Goal: Task Accomplishment & Management: Use online tool/utility

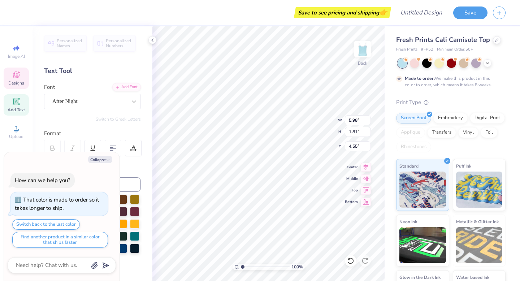
scroll to position [0, 0]
type textarea "x"
type input "4.68"
type input "3.24"
click at [111, 157] on button "Collapse" at bounding box center [100, 160] width 24 height 8
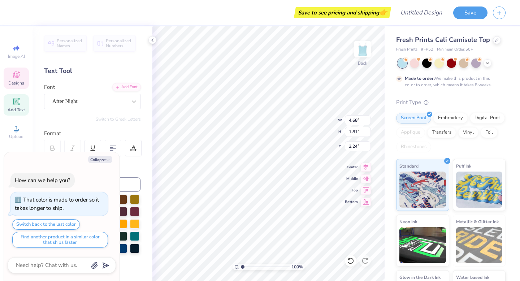
type textarea "x"
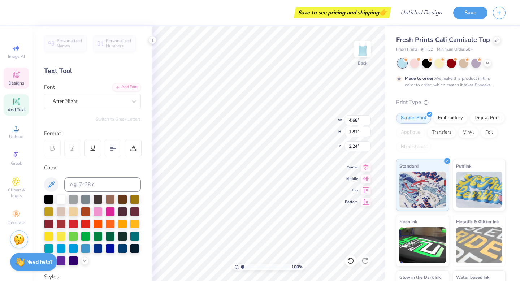
scroll to position [0, 0]
type textarea "D"
type textarea "Alpha"
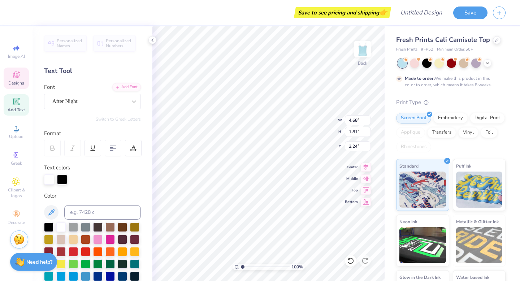
type input "5.98"
type input "4.55"
type textarea "A"
type textarea "Epsilon Phi"
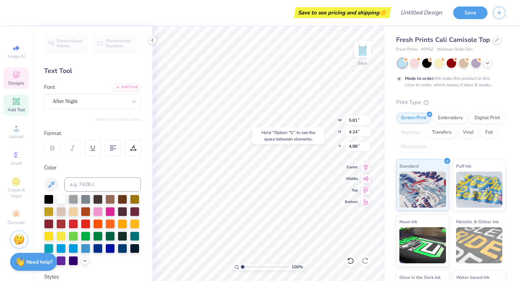
type input "4.88"
type input "2.78"
type input "1.47"
type input "2.50"
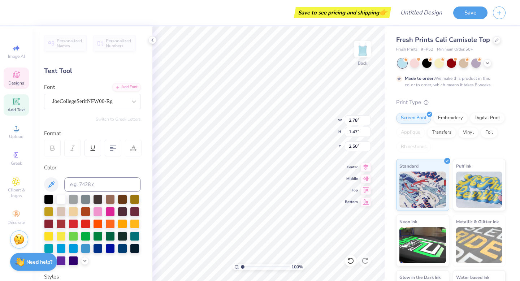
type textarea "D"
type textarea "Phi Hoops"
type input "3.24"
type input "1.54"
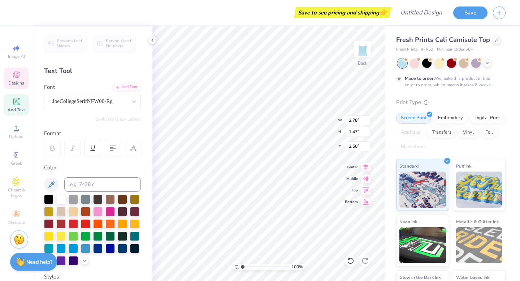
type input "5.83"
type textarea "e"
type textarea "'"
type textarea "2025"
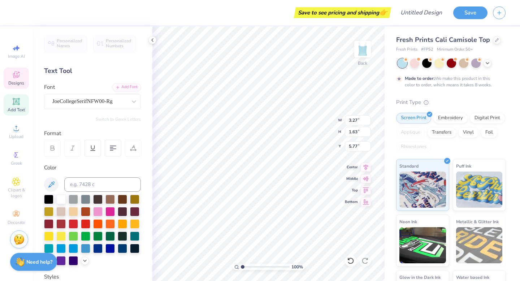
type input "6.18"
type input "4.50"
click at [425, 69] on div "Made to order: We make this product in this color to order, which means it take…" at bounding box center [450, 73] width 109 height 30
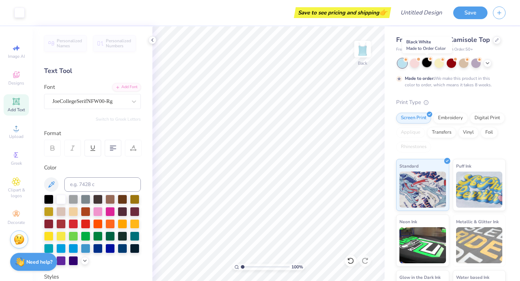
click at [426, 64] on div at bounding box center [426, 62] width 9 height 9
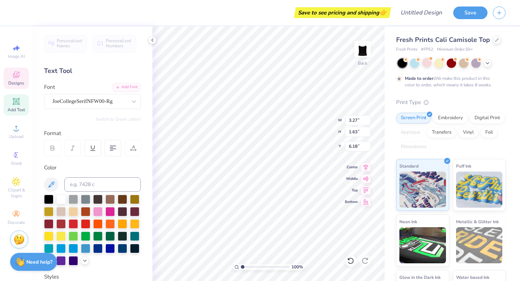
scroll to position [0, 1]
type textarea "Est. 1909"
type textarea "E"
type textarea "2025"
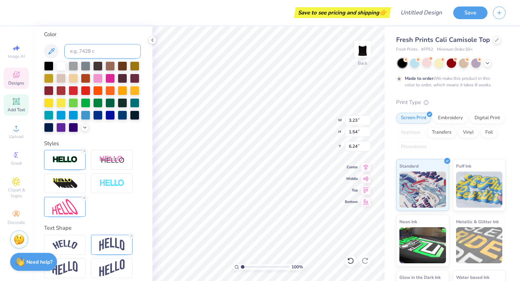
scroll to position [139, 0]
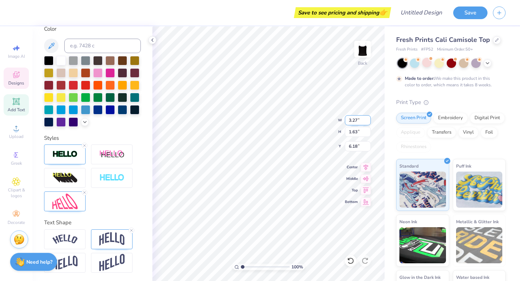
click at [367, 122] on input "3.26" at bounding box center [358, 120] width 26 height 10
type input "3.27"
click at [367, 120] on input "3.27" at bounding box center [358, 120] width 26 height 10
click at [368, 134] on input "1.62" at bounding box center [358, 132] width 26 height 10
click at [368, 134] on input "1.61" at bounding box center [358, 132] width 26 height 10
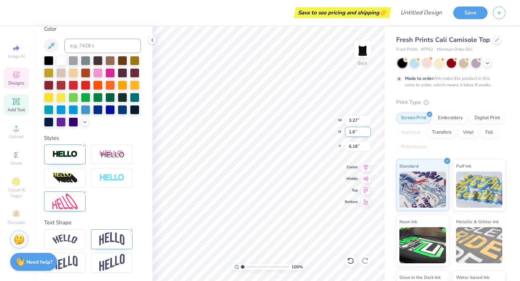
type input "1.6"
click at [368, 134] on input "1.6" at bounding box center [358, 132] width 26 height 10
click at [367, 123] on input "3.26" at bounding box center [358, 120] width 26 height 10
click at [367, 123] on input "3.25" at bounding box center [358, 120] width 26 height 10
type input "3.24"
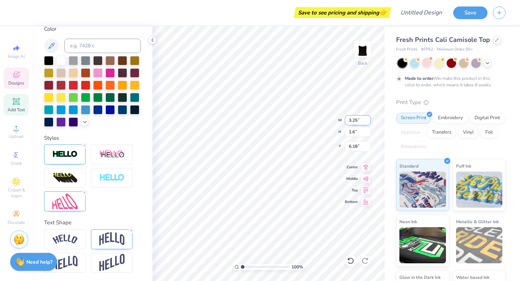
type input "1.60"
type input "6.20"
type input "3.24"
click at [367, 123] on input "3.24" at bounding box center [358, 120] width 26 height 10
click at [368, 148] on input "6.19" at bounding box center [358, 146] width 26 height 10
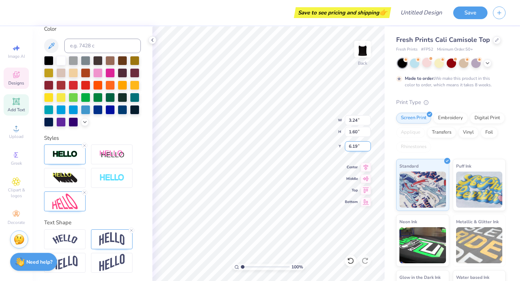
type input "6.18"
click at [368, 148] on input "6.18" at bounding box center [358, 146] width 26 height 10
type input "1.62"
type input "6.17"
click at [368, 148] on input "6.17" at bounding box center [358, 146] width 26 height 10
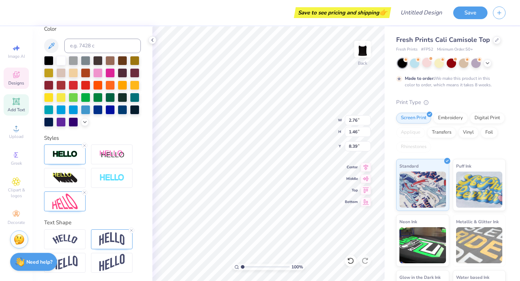
type input "8.39"
type textarea "P"
type textarea "2025"
type input "5.81"
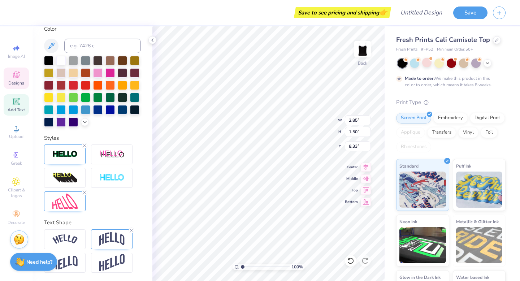
type input "4.24"
type input "4.88"
type input "2.85"
type input "1.50"
type input "8.37"
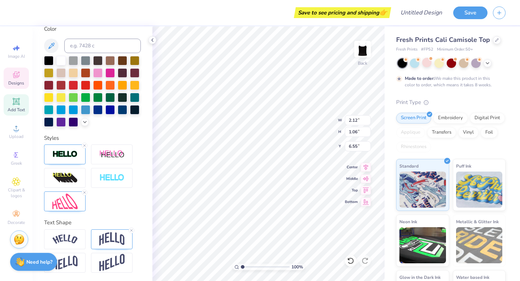
type input "2.12"
type input "1.06"
type input "6.55"
type input "7.00"
click at [69, 86] on div at bounding box center [73, 84] width 9 height 9
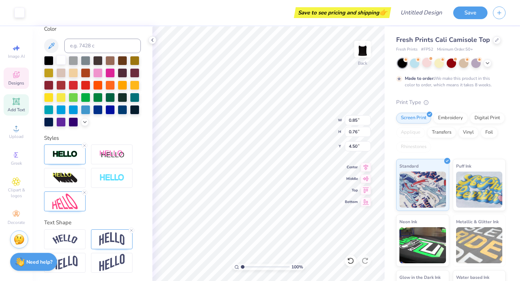
click at [61, 63] on div at bounding box center [60, 59] width 9 height 9
type input "5.58"
type input "2.17"
type input "3.09"
type input "2.76"
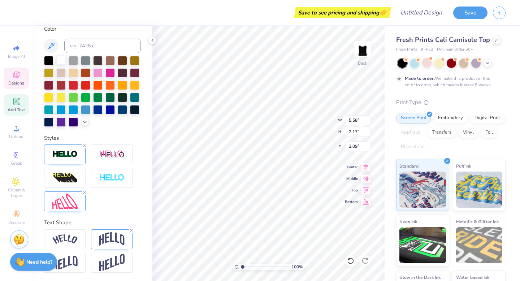
type input "1.46"
type input "2.52"
click at [72, 83] on div at bounding box center [73, 84] width 9 height 9
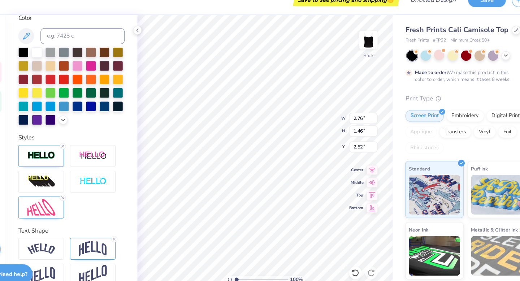
scroll to position [0, 1]
type input "7.14"
type input "2.74"
click at [60, 63] on div at bounding box center [60, 59] width 9 height 9
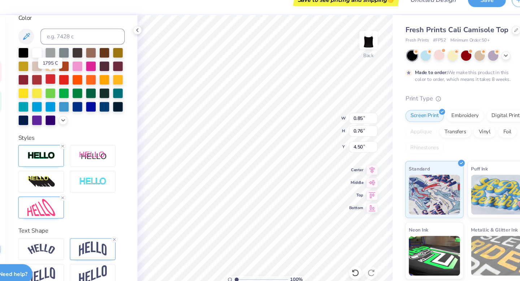
click at [72, 83] on div at bounding box center [73, 84] width 9 height 9
click at [62, 63] on div at bounding box center [60, 59] width 9 height 9
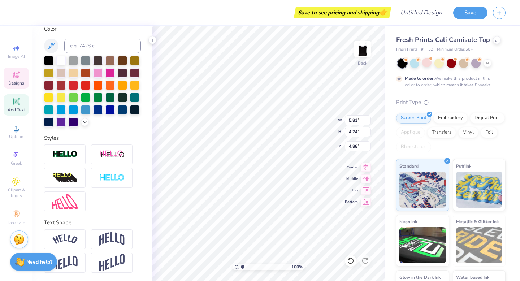
type input "4.31"
type input "3.14"
type input "5.58"
type input "2.17"
type input "3.09"
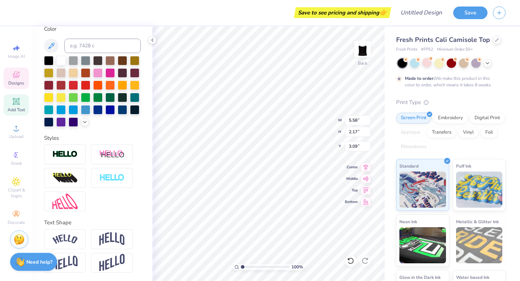
type input "4.63"
type input "1.80"
type input "3.46"
type input "2.70"
type input "4.31"
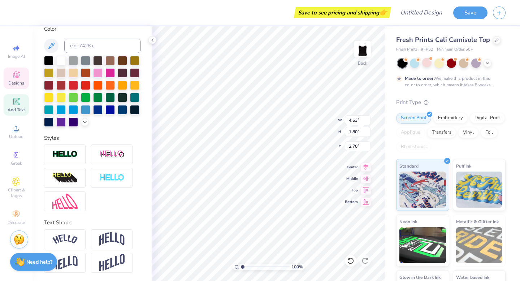
type input "3.14"
type input "4.50"
type input "2.12"
type input "1.06"
type input "5.94"
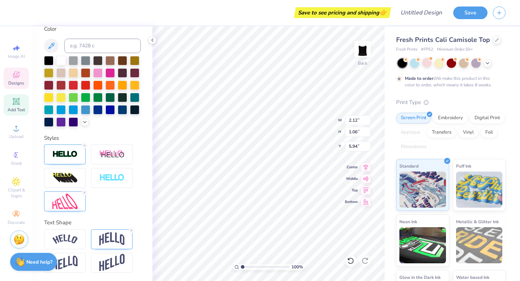
type input "2.76"
type input "1.46"
type input "1.97"
type input "0.85"
type input "0.76"
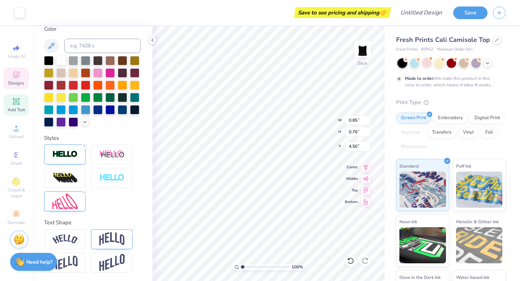
type input "4.12"
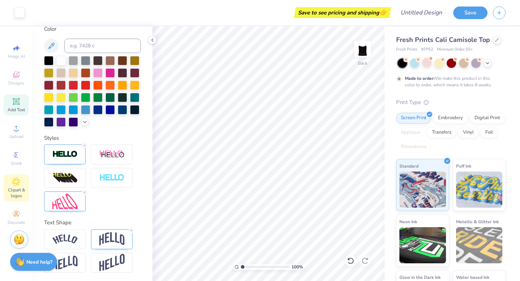
click at [25, 189] on span "Clipart & logos" at bounding box center [16, 193] width 25 height 12
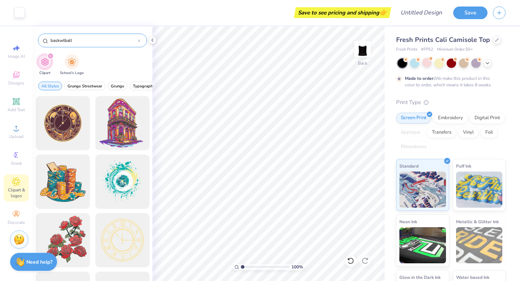
type input "baskwtball"
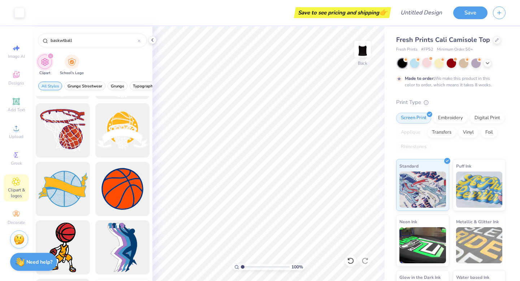
scroll to position [235, 0]
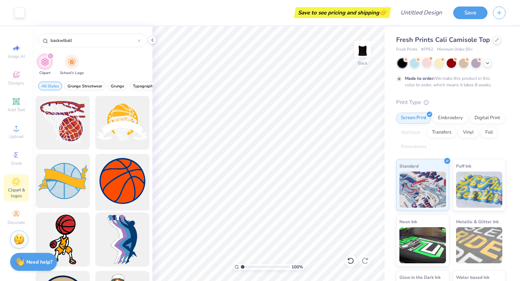
click at [120, 179] on div at bounding box center [122, 181] width 60 height 60
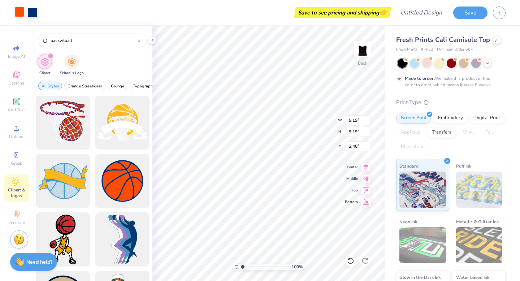
click at [19, 12] on div at bounding box center [19, 12] width 10 height 10
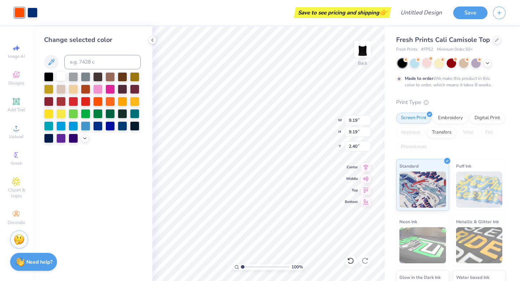
click at [61, 77] on div at bounding box center [60, 75] width 9 height 9
drag, startPoint x: 52, startPoint y: 76, endPoint x: 129, endPoint y: 103, distance: 81.0
click at [52, 76] on div at bounding box center [48, 76] width 9 height 9
click at [31, 10] on div at bounding box center [32, 12] width 10 height 10
click at [51, 78] on div at bounding box center [48, 75] width 9 height 9
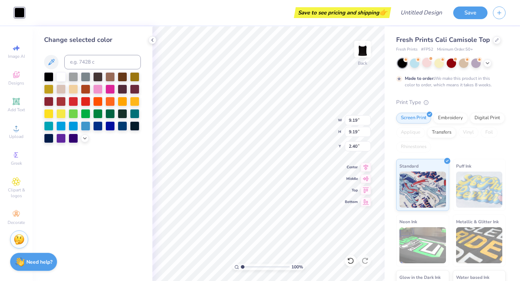
drag, startPoint x: 58, startPoint y: 77, endPoint x: 142, endPoint y: 78, distance: 83.1
click at [58, 77] on div at bounding box center [60, 76] width 9 height 9
click at [47, 76] on div at bounding box center [48, 75] width 9 height 9
click at [7, 12] on div "Art colors" at bounding box center [12, 12] width 25 height 25
click at [37, 14] on div "Save to see pricing and shipping 👉" at bounding box center [209, 12] width 359 height 25
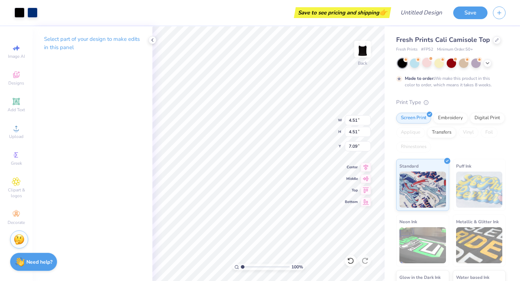
type input "4.51"
click at [35, 12] on div at bounding box center [32, 12] width 10 height 10
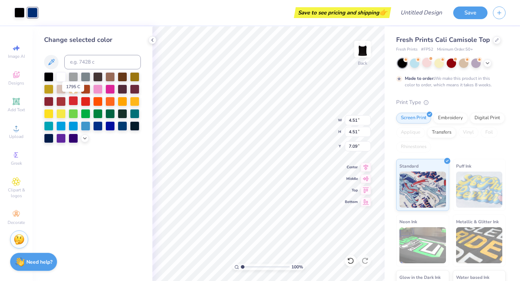
click at [74, 103] on div at bounding box center [73, 100] width 9 height 9
click at [282, 156] on body "Art colors Save to see pricing and shipping 👉 Design Title Save Image AI Design…" at bounding box center [260, 140] width 520 height 281
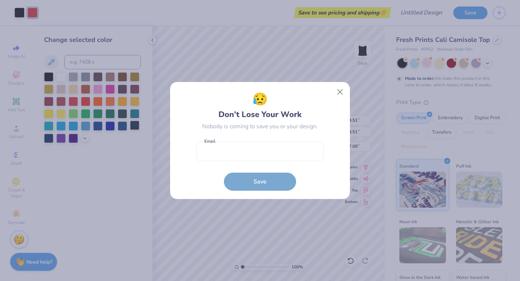
type input "2.49"
click at [339, 91] on button "Close" at bounding box center [340, 92] width 14 height 14
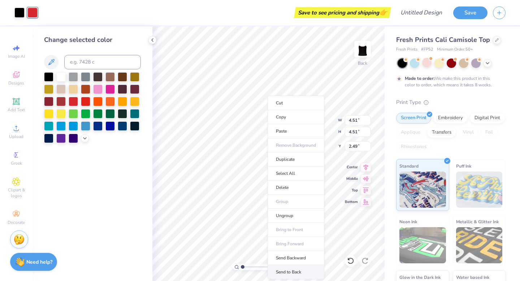
click at [296, 274] on li "Send to Back" at bounding box center [296, 272] width 57 height 14
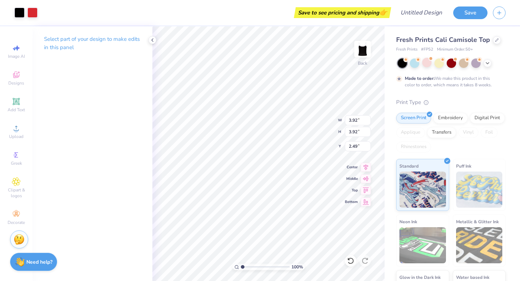
type input "3.92"
type input "0.85"
type input "0.76"
type input "4.12"
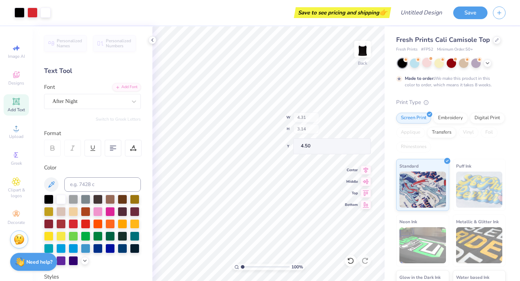
type input "4.37"
type input "2.02"
type input "2.76"
type input "1.46"
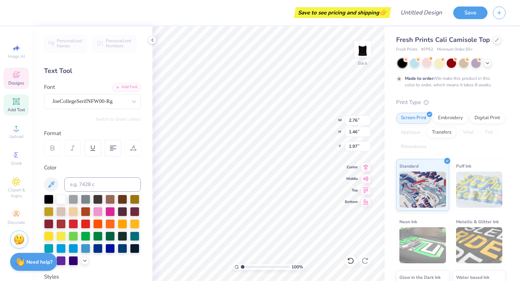
type input "1.48"
type input "2.12"
type input "1.06"
type input "5.41"
type input "3.62"
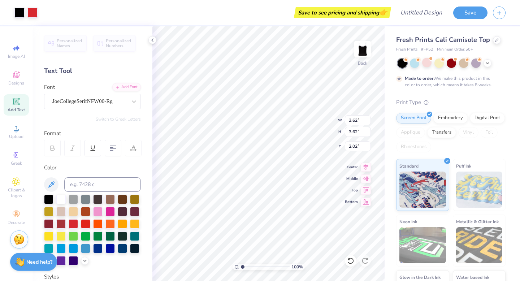
type input "3.62"
type input "5.11"
type input "2.54"
type input "2.76"
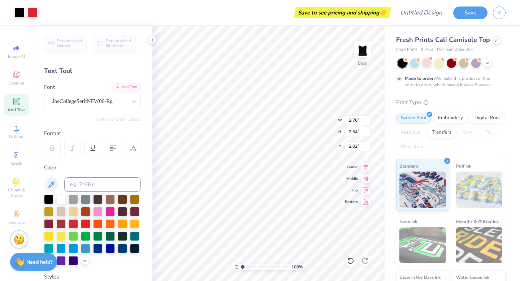
type input "1.46"
type input "1.45"
type input "4.03"
type input "1.29"
